Goal: Task Accomplishment & Management: Manage account settings

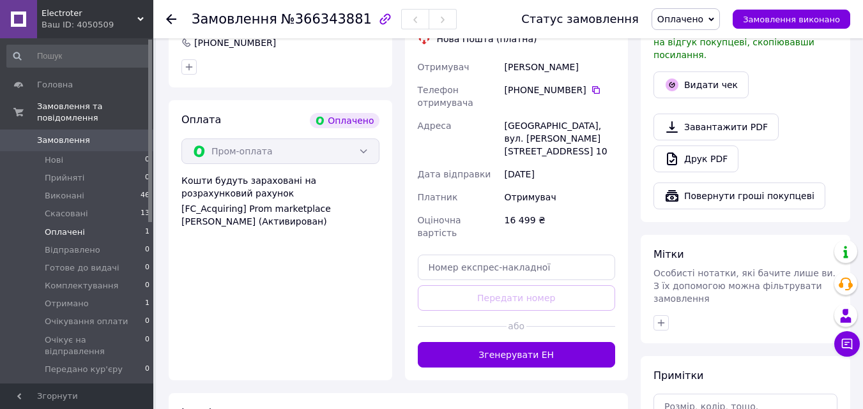
scroll to position [447, 0]
click at [65, 227] on span "Оплачені" at bounding box center [65, 232] width 40 height 11
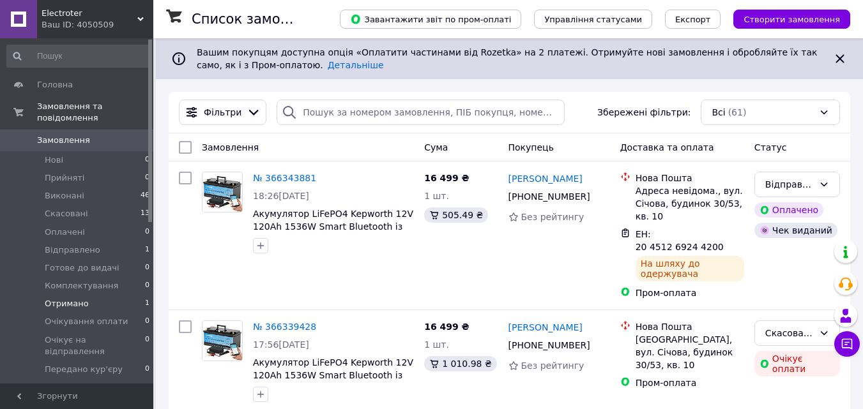
click at [72, 298] on span "Отримано" at bounding box center [67, 303] width 44 height 11
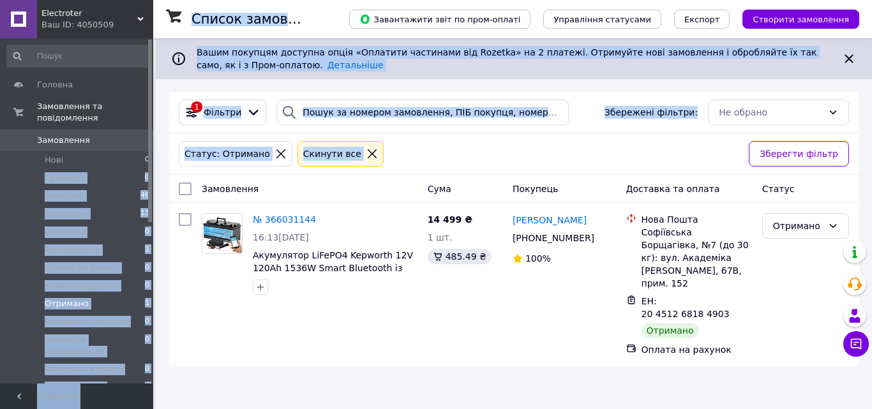
drag, startPoint x: 152, startPoint y: 147, endPoint x: 156, endPoint y: 192, distance: 44.9
click at [156, 192] on div "Electroter Ваш ID: 4050509 Сайт Electroter Кабінет покупця Перевірити стан сист…" at bounding box center [436, 204] width 872 height 409
click at [160, 170] on div "Список замовлень Завантажити звіт по пром-оплаті Управління статусами Експорт С…" at bounding box center [514, 208] width 716 height 341
